Goal: Information Seeking & Learning: Learn about a topic

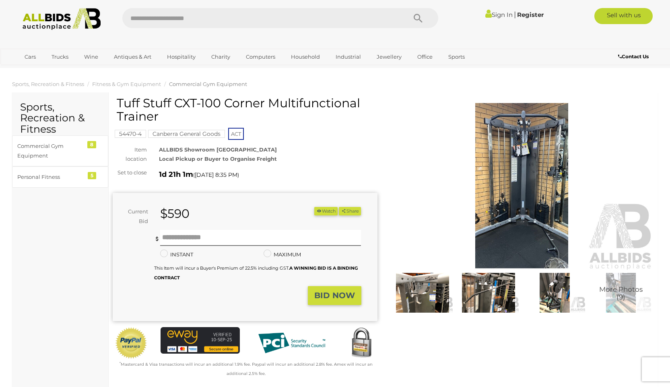
click at [499, 177] on img at bounding box center [521, 186] width 265 height 171
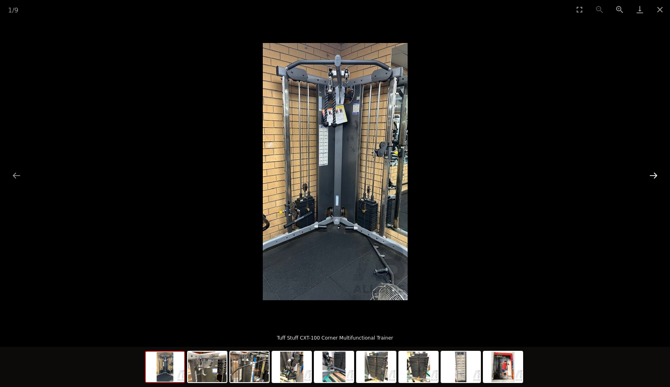
click at [647, 173] on button "Next slide" at bounding box center [653, 176] width 17 height 16
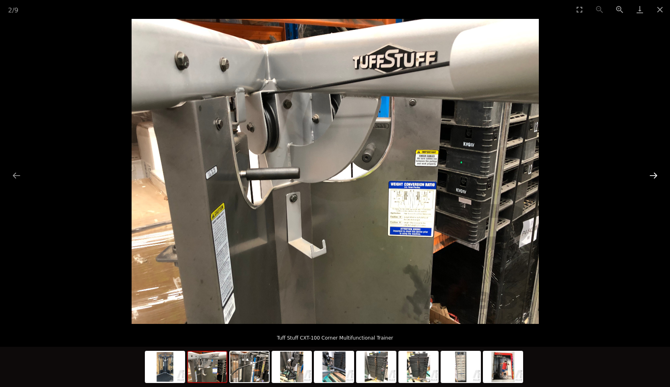
click at [647, 173] on button "Next slide" at bounding box center [653, 176] width 17 height 16
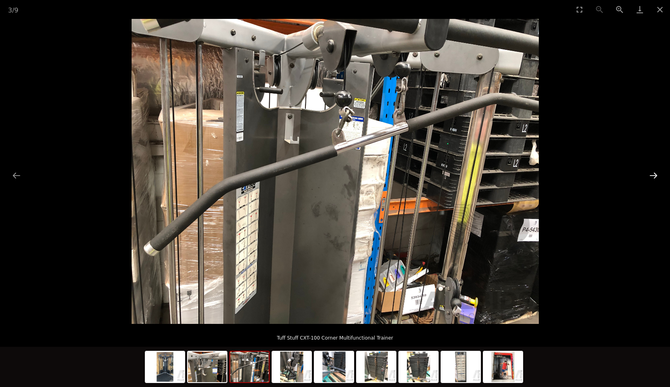
click at [647, 173] on button "Next slide" at bounding box center [653, 176] width 17 height 16
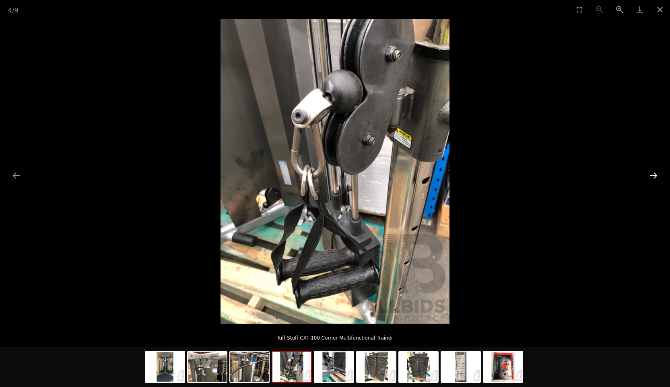
click at [647, 173] on button "Next slide" at bounding box center [653, 176] width 17 height 16
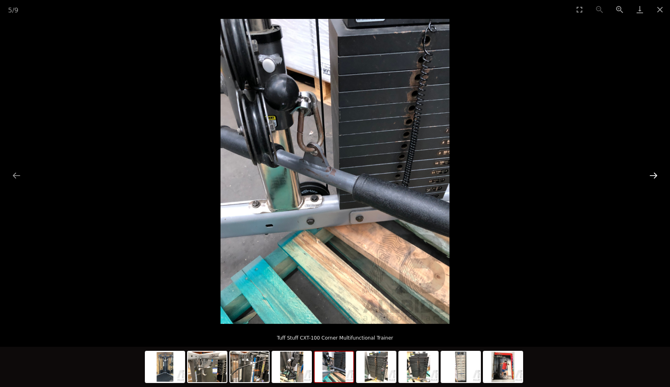
click at [647, 173] on button "Next slide" at bounding box center [653, 176] width 17 height 16
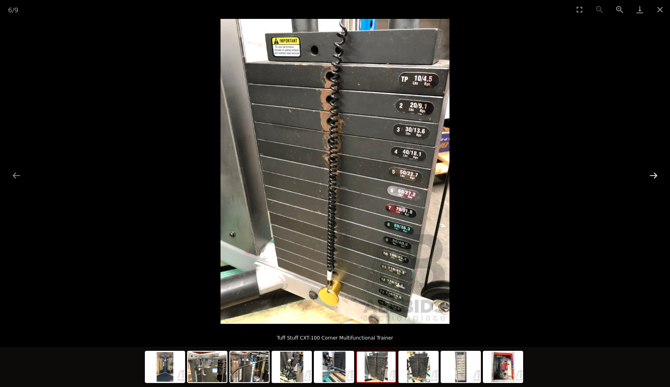
click at [647, 173] on button "Next slide" at bounding box center [653, 176] width 17 height 16
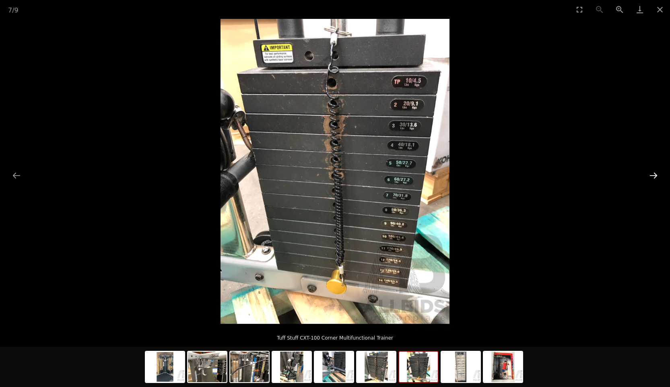
click at [647, 173] on button "Next slide" at bounding box center [653, 176] width 17 height 16
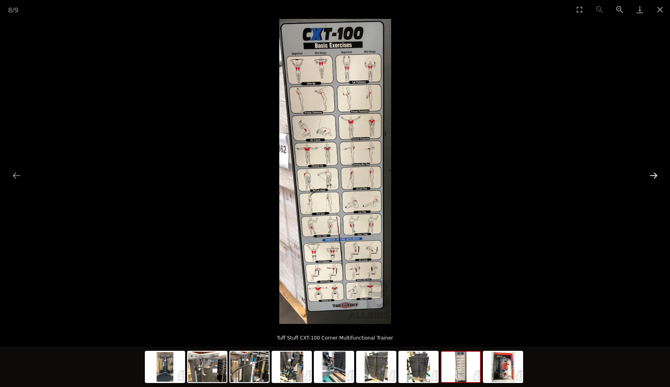
click at [647, 173] on button "Next slide" at bounding box center [653, 176] width 17 height 16
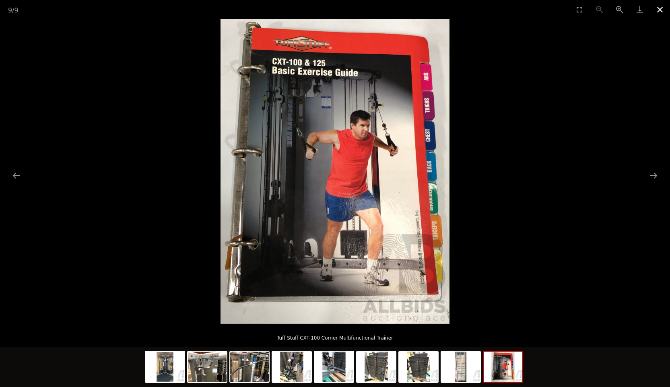
click at [663, 12] on button "Close gallery" at bounding box center [660, 9] width 20 height 19
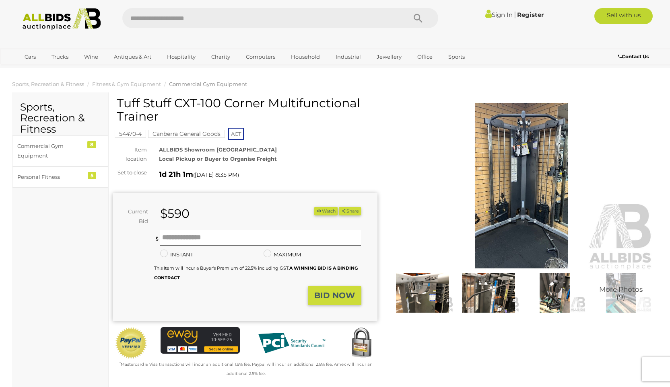
click at [171, 18] on input "text" at bounding box center [260, 18] width 276 height 20
type input "**********"
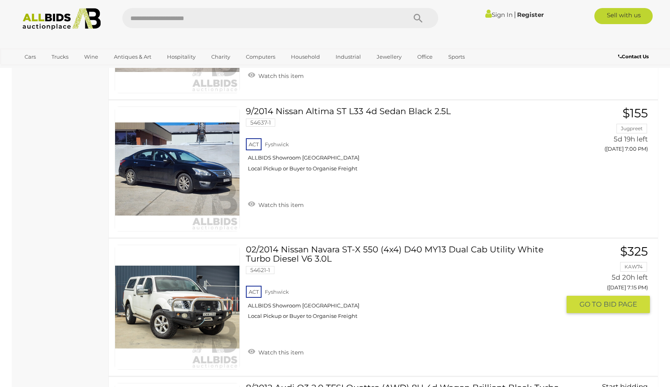
scroll to position [4305, 0]
